Goal: Information Seeking & Learning: Learn about a topic

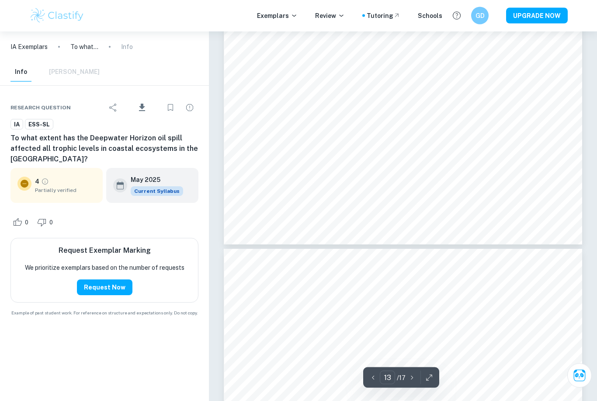
scroll to position [6601, 0]
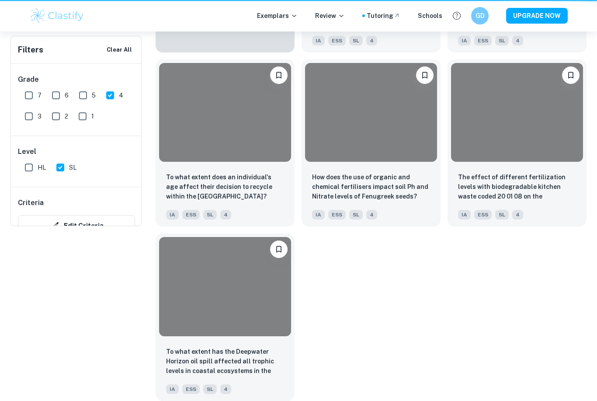
scroll to position [815, 0]
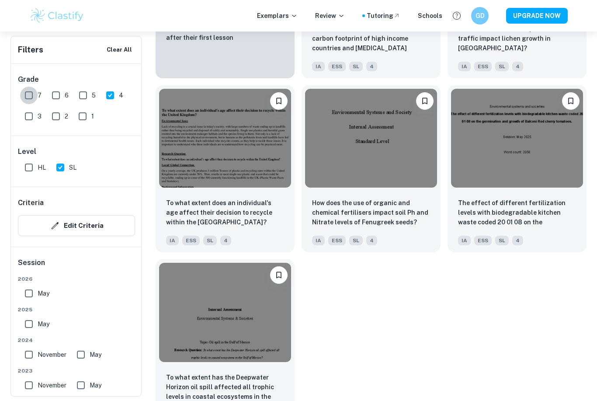
click at [24, 96] on input "7" at bounding box center [28, 95] width 17 height 17
checkbox input "true"
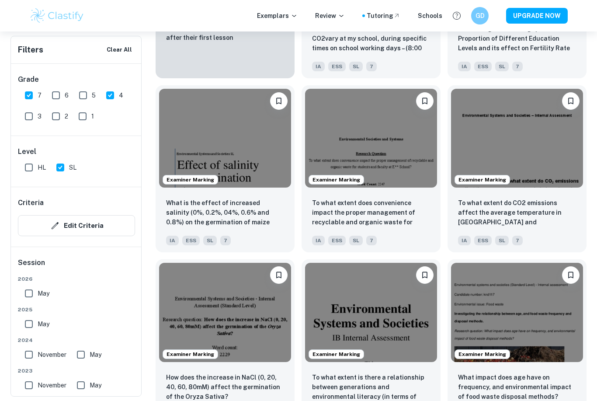
click at [112, 98] on input "4" at bounding box center [109, 95] width 17 height 17
checkbox input "false"
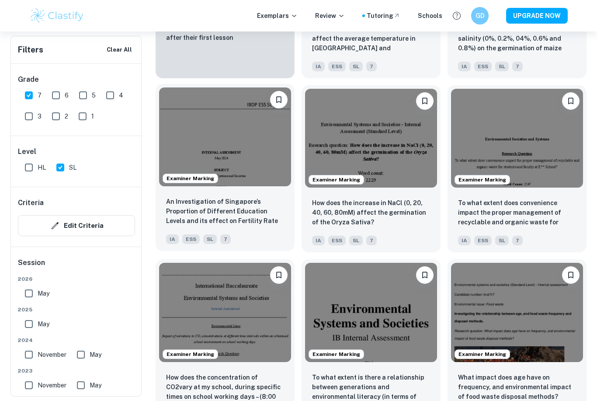
click at [219, 157] on img at bounding box center [225, 136] width 132 height 99
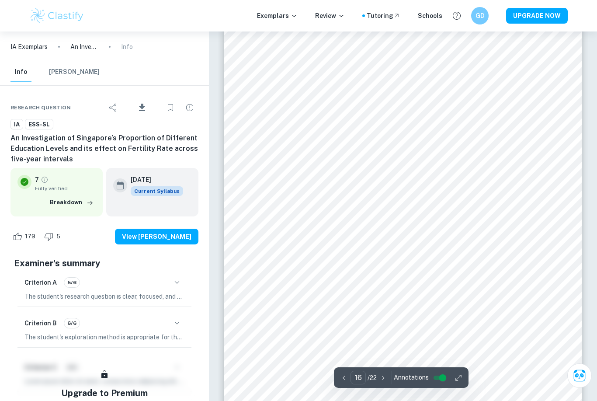
scroll to position [7314, 0]
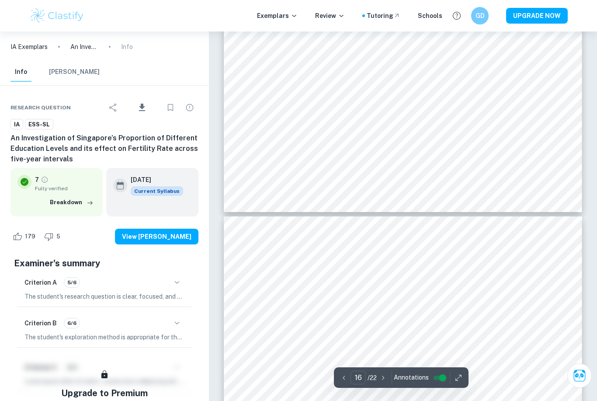
type input "17"
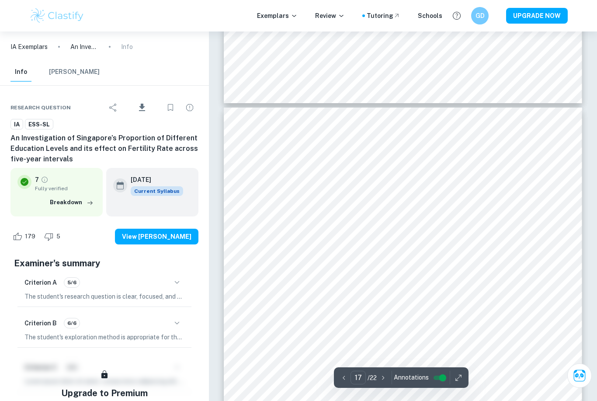
scroll to position [7654, 0]
